Goal: Find contact information

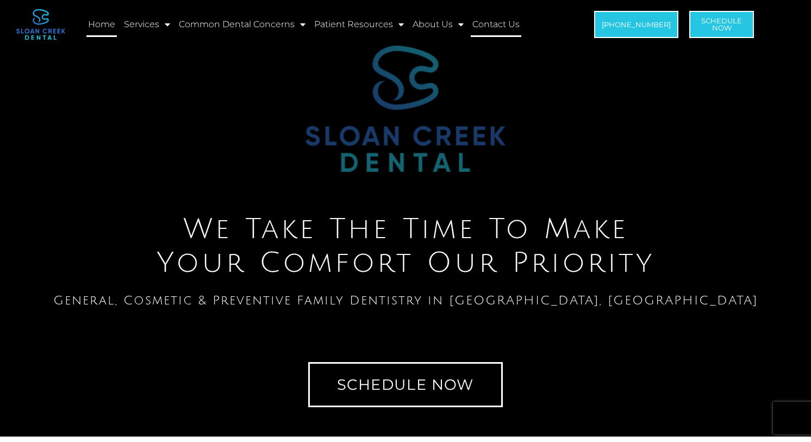
click at [497, 24] on link "Contact Us" at bounding box center [496, 24] width 51 height 25
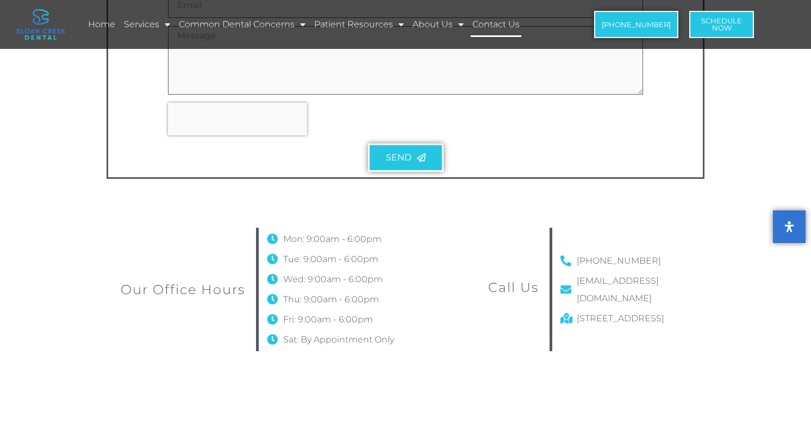
scroll to position [653, 0]
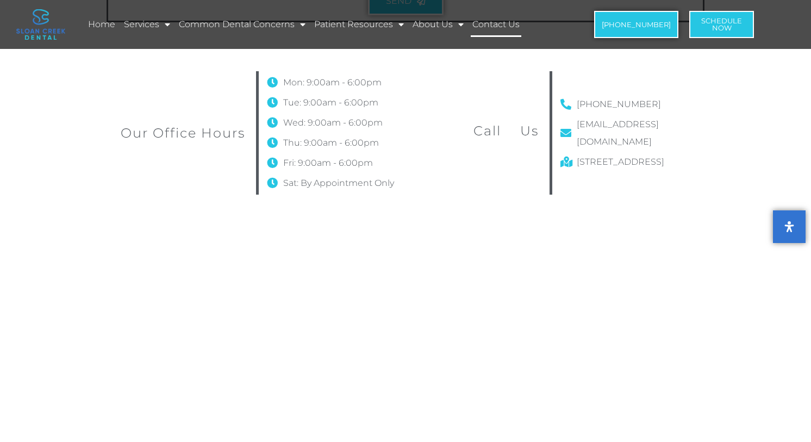
drag, startPoint x: 647, startPoint y: 102, endPoint x: 784, endPoint y: 82, distance: 139.1
click at [574, 104] on link "[PHONE_NUMBER]" at bounding box center [626, 104] width 131 height 17
